Goal: Information Seeking & Learning: Find specific fact

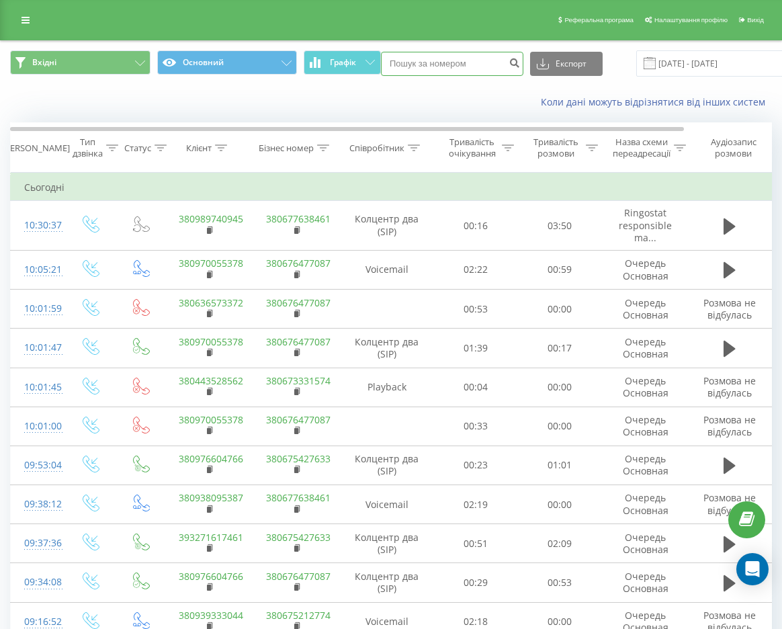
click at [428, 68] on input at bounding box center [452, 64] width 143 height 24
paste input "0678975739"
type input "0678975739"
click at [510, 65] on icon "submit" at bounding box center [514, 61] width 11 height 8
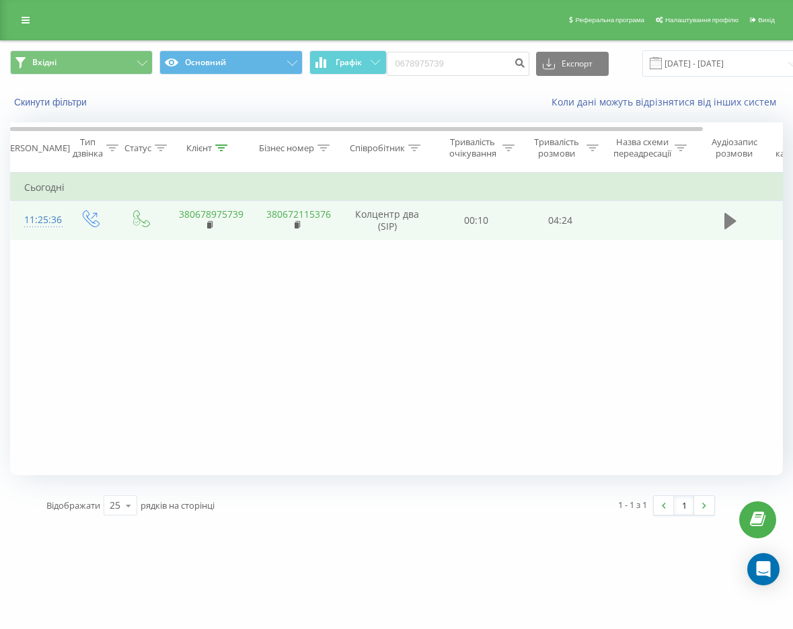
click at [730, 217] on icon at bounding box center [730, 221] width 12 height 16
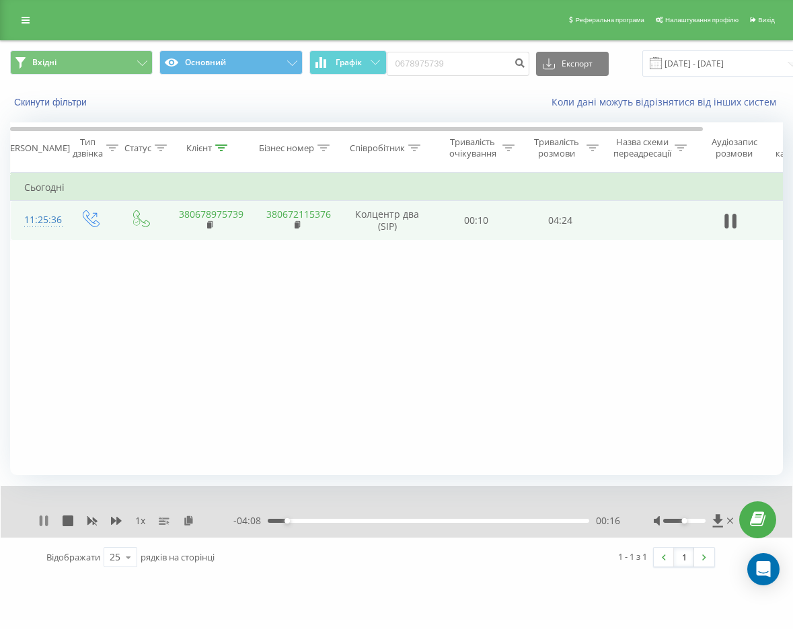
click at [44, 516] on icon at bounding box center [43, 521] width 11 height 11
click at [204, 383] on div "Фільтрувати за умовою Дорівнює Введіть значення Скасувати OK Фільтрувати за умо…" at bounding box center [396, 324] width 772 height 302
click at [46, 526] on icon at bounding box center [43, 521] width 11 height 11
click at [220, 405] on div "Фільтрувати за умовою Дорівнює Введіть значення Скасувати OK Фільтрувати за умо…" at bounding box center [396, 324] width 772 height 302
click at [40, 520] on icon at bounding box center [41, 521] width 3 height 11
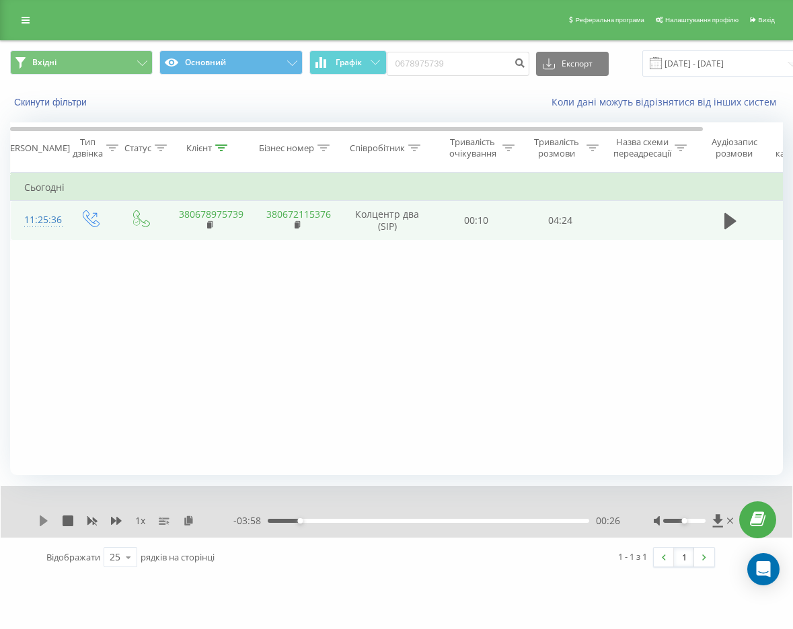
click at [44, 522] on icon at bounding box center [44, 521] width 8 height 11
click at [293, 522] on div "00:21" at bounding box center [428, 521] width 321 height 4
click at [46, 524] on icon at bounding box center [46, 521] width 3 height 11
click at [42, 516] on icon at bounding box center [43, 521] width 11 height 11
click at [45, 521] on icon at bounding box center [43, 521] width 11 height 11
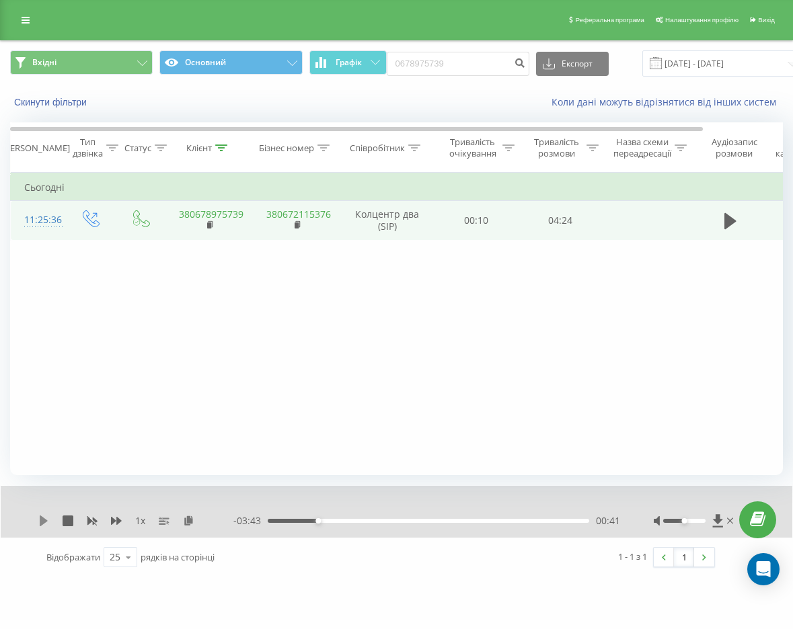
click at [38, 522] on icon at bounding box center [43, 521] width 11 height 11
click at [43, 522] on icon at bounding box center [43, 521] width 11 height 11
click at [41, 526] on icon at bounding box center [43, 521] width 11 height 11
click at [42, 520] on icon at bounding box center [41, 521] width 3 height 11
click at [325, 521] on div "00:58" at bounding box center [428, 521] width 321 height 4
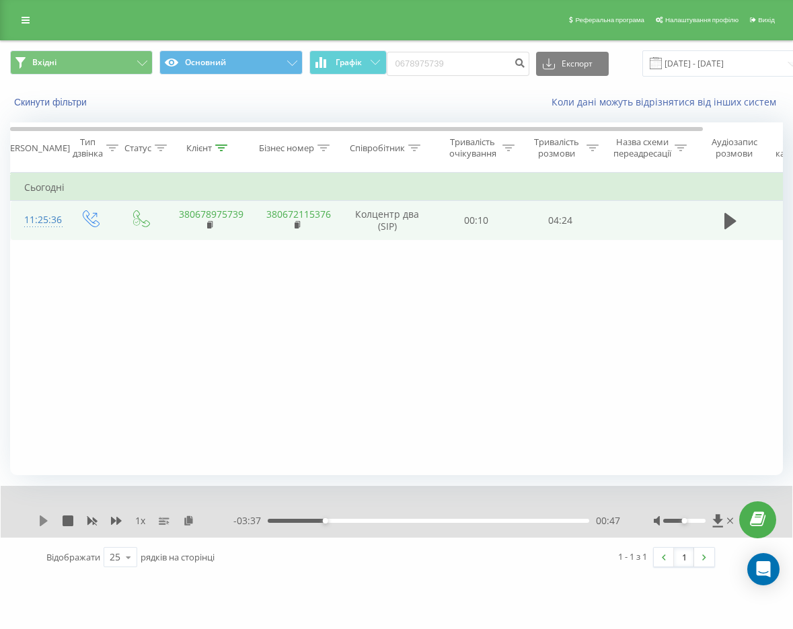
click at [45, 524] on icon at bounding box center [43, 521] width 11 height 11
drag, startPoint x: 39, startPoint y: 521, endPoint x: 19, endPoint y: 521, distance: 19.5
click at [40, 521] on icon at bounding box center [43, 521] width 11 height 11
click at [44, 517] on icon at bounding box center [43, 521] width 11 height 11
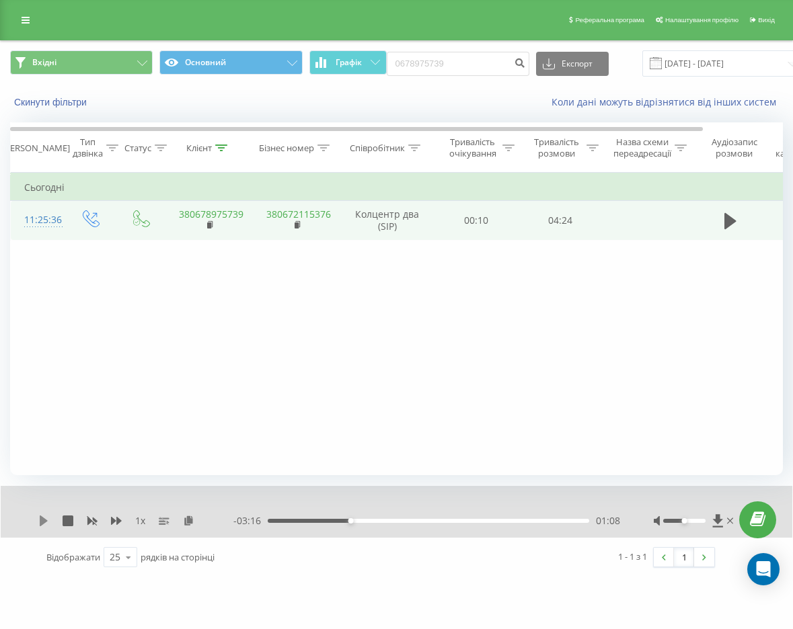
click at [38, 520] on icon at bounding box center [43, 521] width 11 height 11
click at [44, 518] on icon at bounding box center [43, 521] width 11 height 11
click at [43, 518] on icon at bounding box center [44, 521] width 8 height 11
click at [41, 522] on icon at bounding box center [41, 521] width 3 height 11
click at [41, 520] on icon at bounding box center [44, 521] width 8 height 11
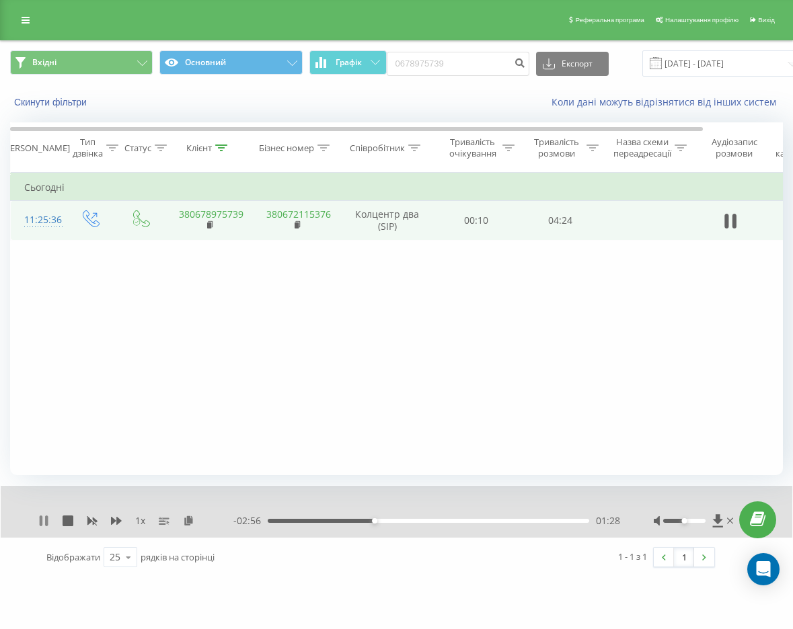
click at [41, 518] on icon at bounding box center [41, 521] width 3 height 11
click at [42, 516] on icon at bounding box center [43, 521] width 11 height 11
click at [50, 516] on div "1 x" at bounding box center [135, 520] width 195 height 13
click at [45, 518] on icon at bounding box center [43, 521] width 11 height 11
click at [42, 522] on icon at bounding box center [44, 521] width 8 height 11
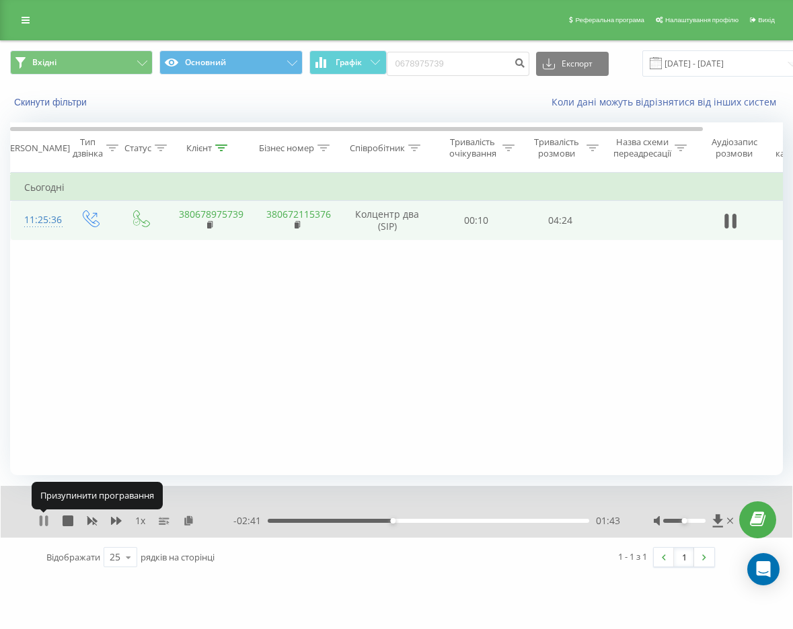
click at [46, 521] on icon at bounding box center [46, 521] width 3 height 11
click at [42, 521] on icon at bounding box center [44, 521] width 8 height 11
click at [40, 524] on icon at bounding box center [41, 521] width 3 height 11
click at [109, 520] on div "1 x" at bounding box center [135, 520] width 195 height 13
click at [114, 521] on icon at bounding box center [116, 521] width 11 height 8
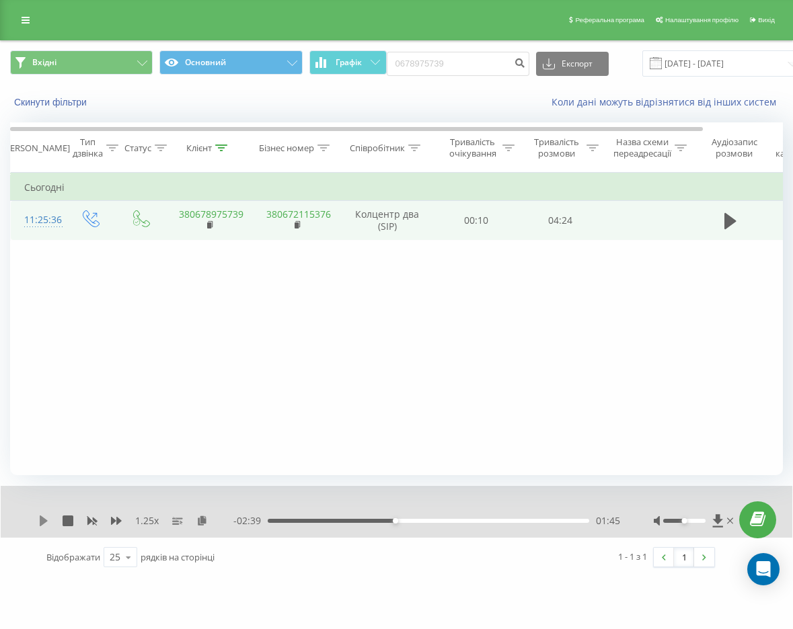
click at [46, 519] on icon at bounding box center [43, 521] width 11 height 11
click at [44, 519] on icon at bounding box center [43, 521] width 11 height 11
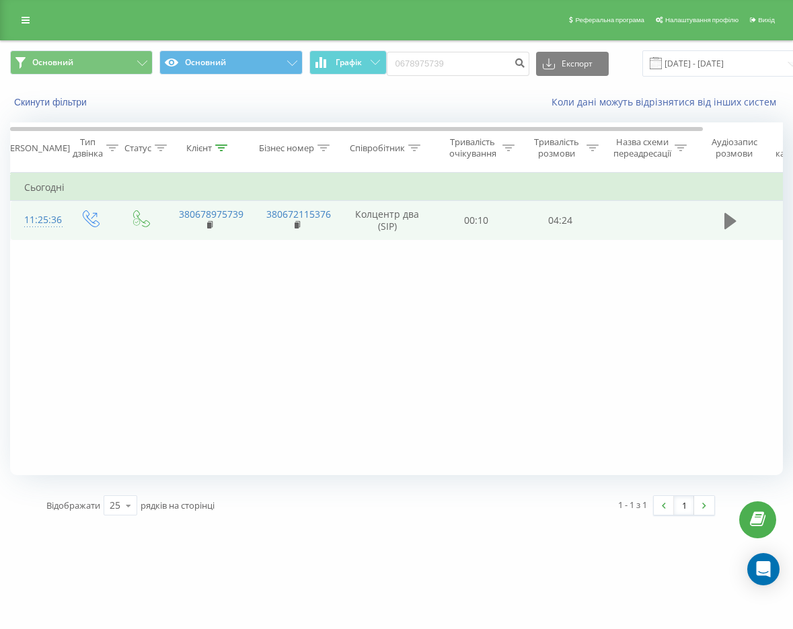
click at [729, 221] on icon at bounding box center [730, 221] width 12 height 16
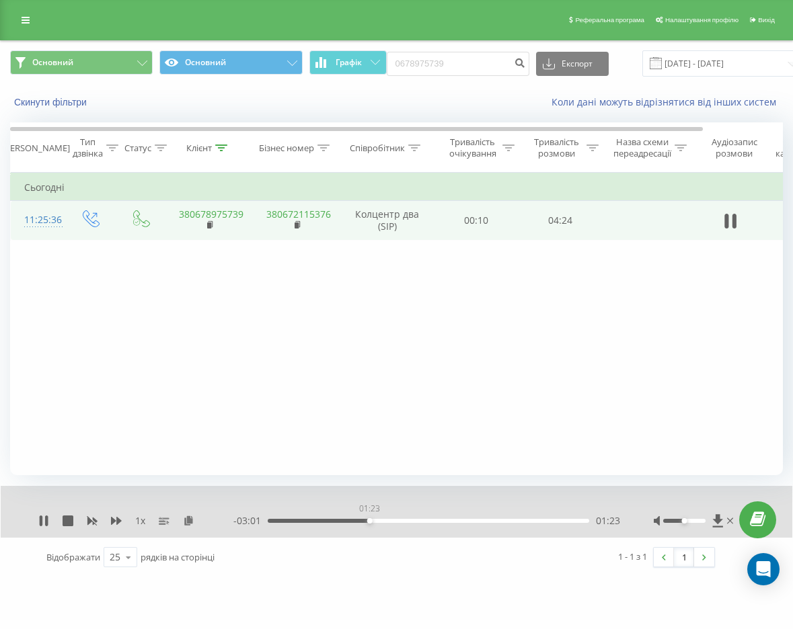
click at [369, 522] on div "01:23" at bounding box center [428, 521] width 321 height 4
click at [354, 521] on div "01:25" at bounding box center [428, 521] width 321 height 4
click at [339, 521] on div "00:59" at bounding box center [428, 521] width 321 height 4
click at [283, 522] on div "01:00" at bounding box center [428, 521] width 321 height 4
click at [323, 524] on div "- 04:11 00:13 00:13" at bounding box center [426, 520] width 387 height 13
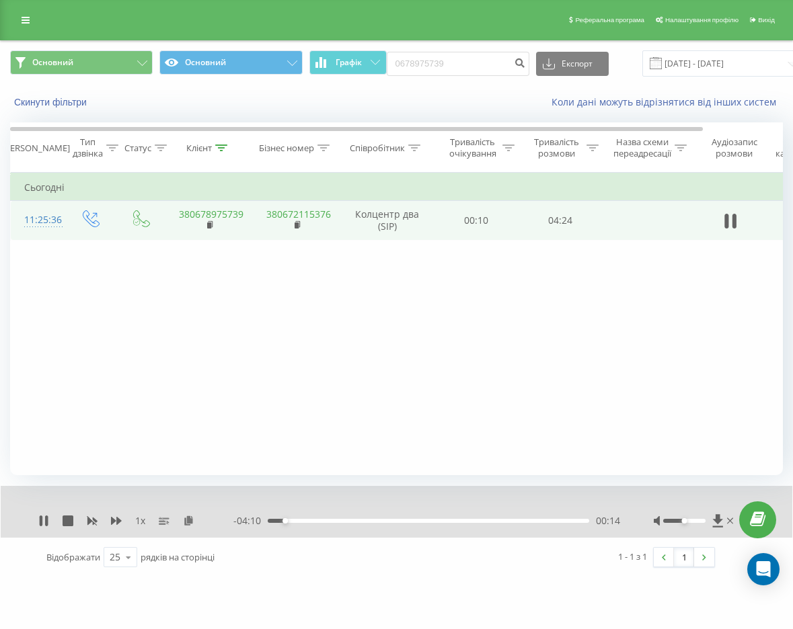
click at [316, 520] on div "00:14" at bounding box center [428, 521] width 321 height 4
click at [118, 519] on icon at bounding box center [116, 521] width 11 height 8
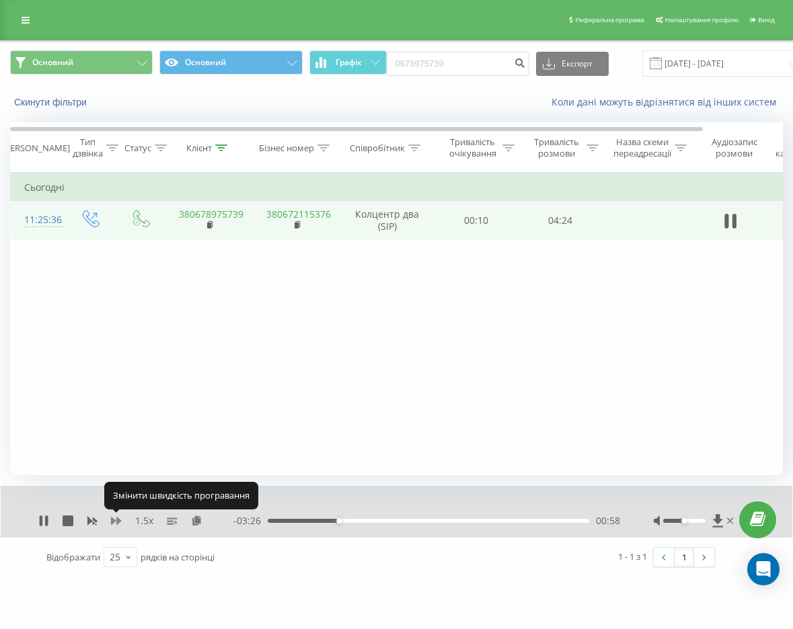
click at [118, 519] on icon at bounding box center [116, 521] width 11 height 8
click at [413, 523] on div "01:05" at bounding box center [428, 521] width 321 height 4
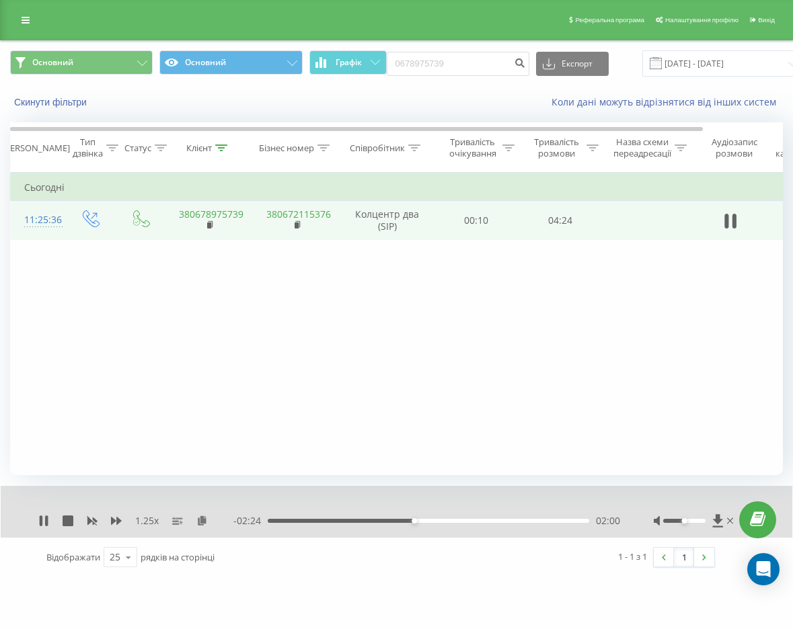
click at [430, 523] on div "02:00" at bounding box center [428, 521] width 321 height 4
click at [450, 521] on div "02:14" at bounding box center [428, 521] width 321 height 4
click at [475, 520] on div "02:51" at bounding box center [428, 521] width 321 height 4
drag, startPoint x: 512, startPoint y: 520, endPoint x: 528, endPoint y: 520, distance: 16.8
click at [514, 520] on div "02:51" at bounding box center [428, 521] width 321 height 4
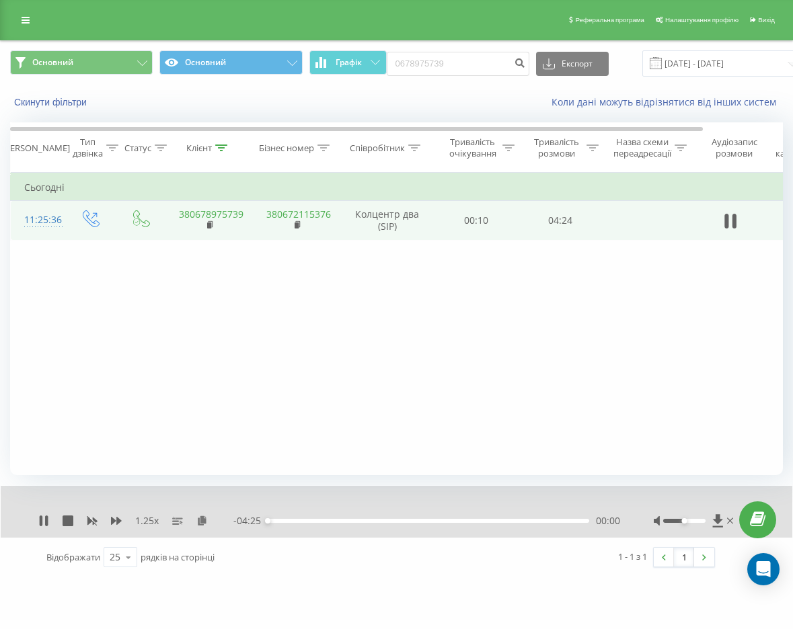
click at [538, 520] on div "00:00" at bounding box center [428, 521] width 321 height 4
click at [297, 520] on div "03:44" at bounding box center [428, 521] width 321 height 4
click at [203, 520] on icon at bounding box center [201, 520] width 11 height 9
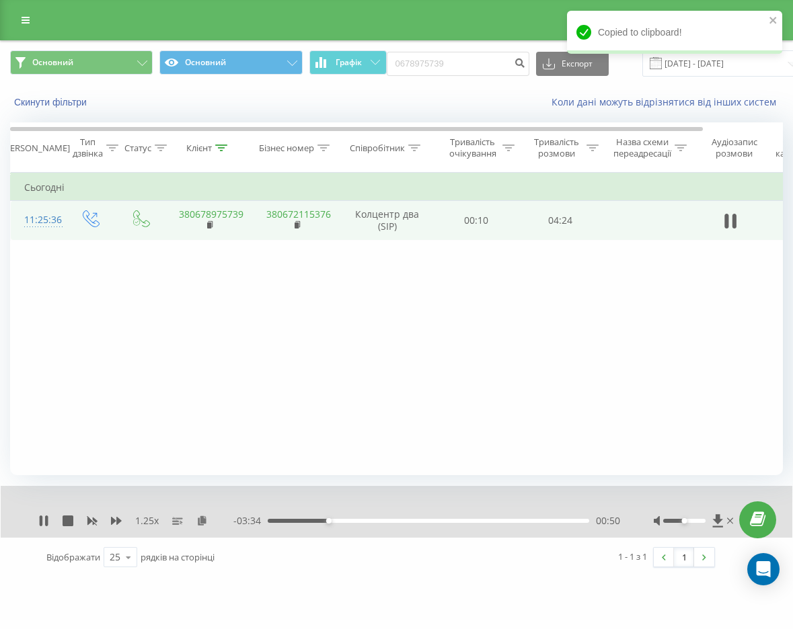
drag, startPoint x: 48, startPoint y: 518, endPoint x: 3, endPoint y: 524, distance: 44.8
click at [47, 518] on icon at bounding box center [46, 521] width 3 height 11
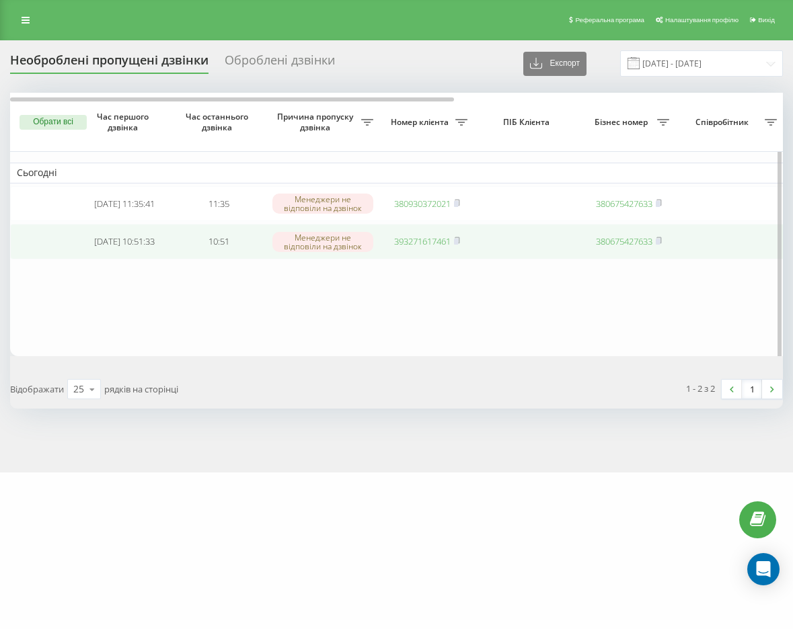
click at [428, 242] on link "393271617461" at bounding box center [422, 241] width 56 height 12
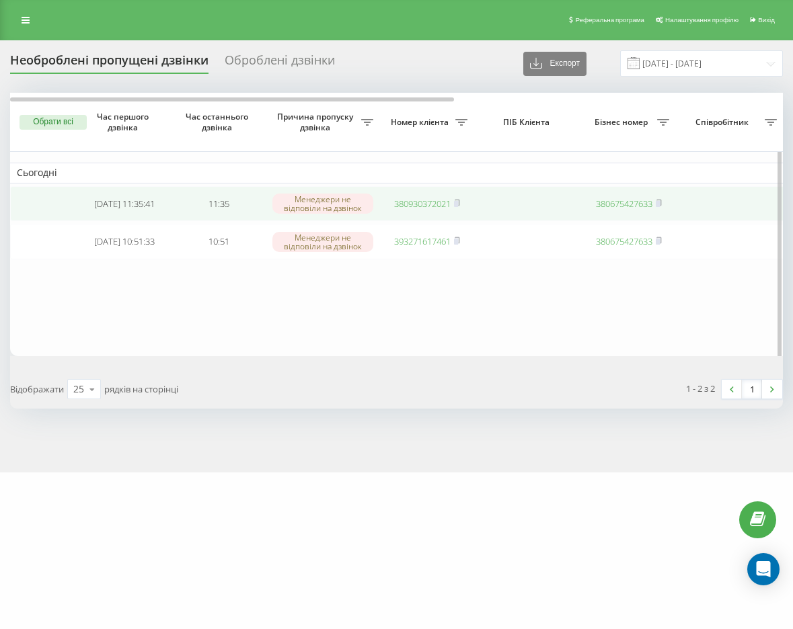
click at [434, 202] on link "380930372021" at bounding box center [422, 204] width 56 height 12
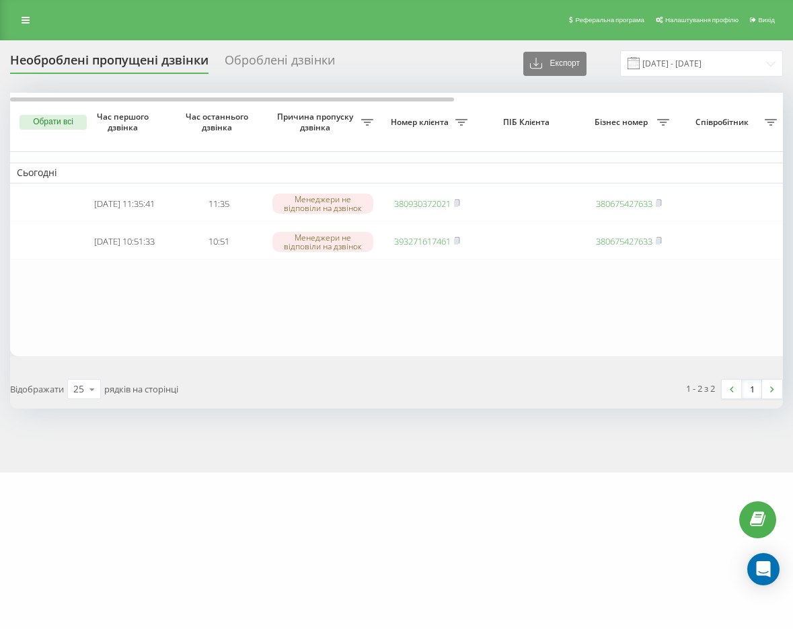
click at [0, 270] on html "[DOMAIN_NAME] Проекти [DOMAIN_NAME] Дашборд Центр звернень Журнал дзвінків Журн…" at bounding box center [396, 314] width 793 height 629
